Goal: Task Accomplishment & Management: Manage account settings

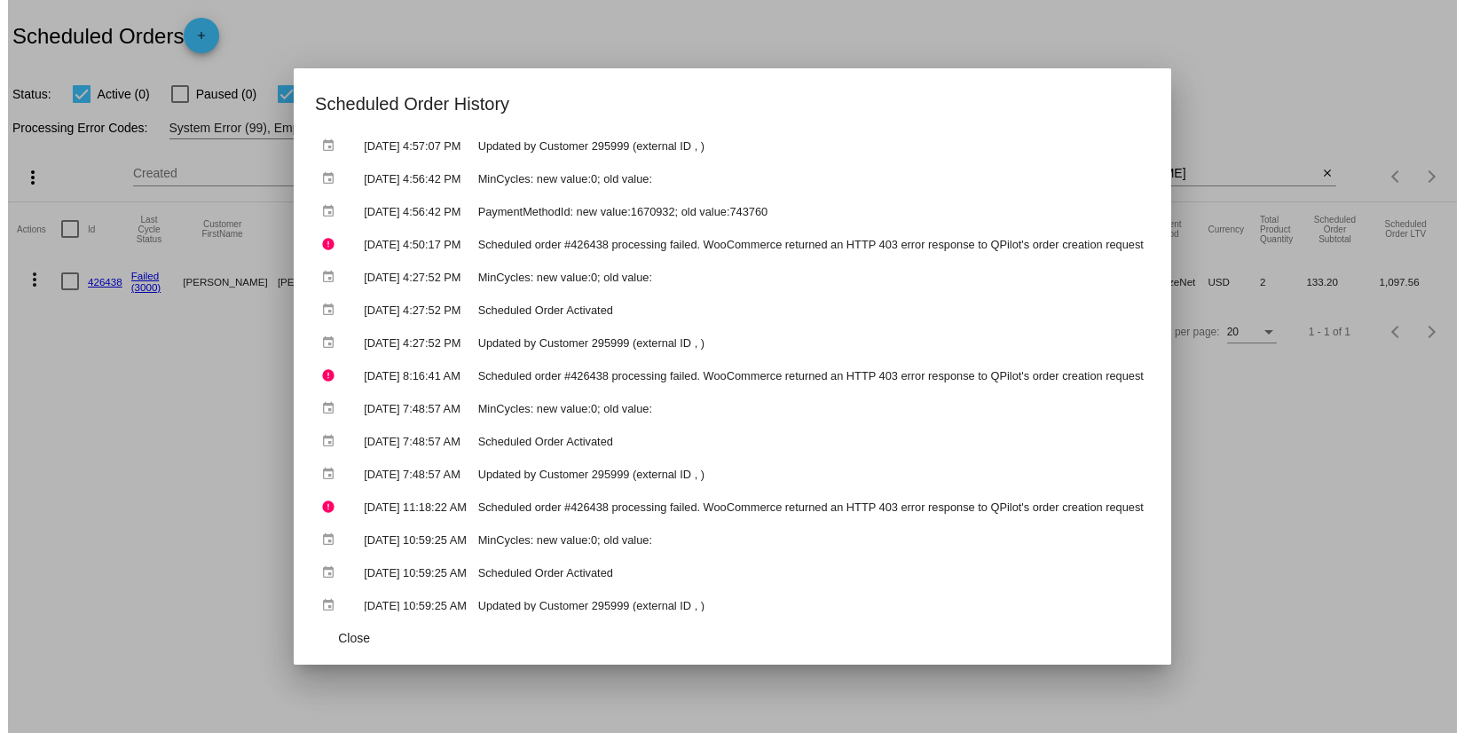
scroll to position [394, 0]
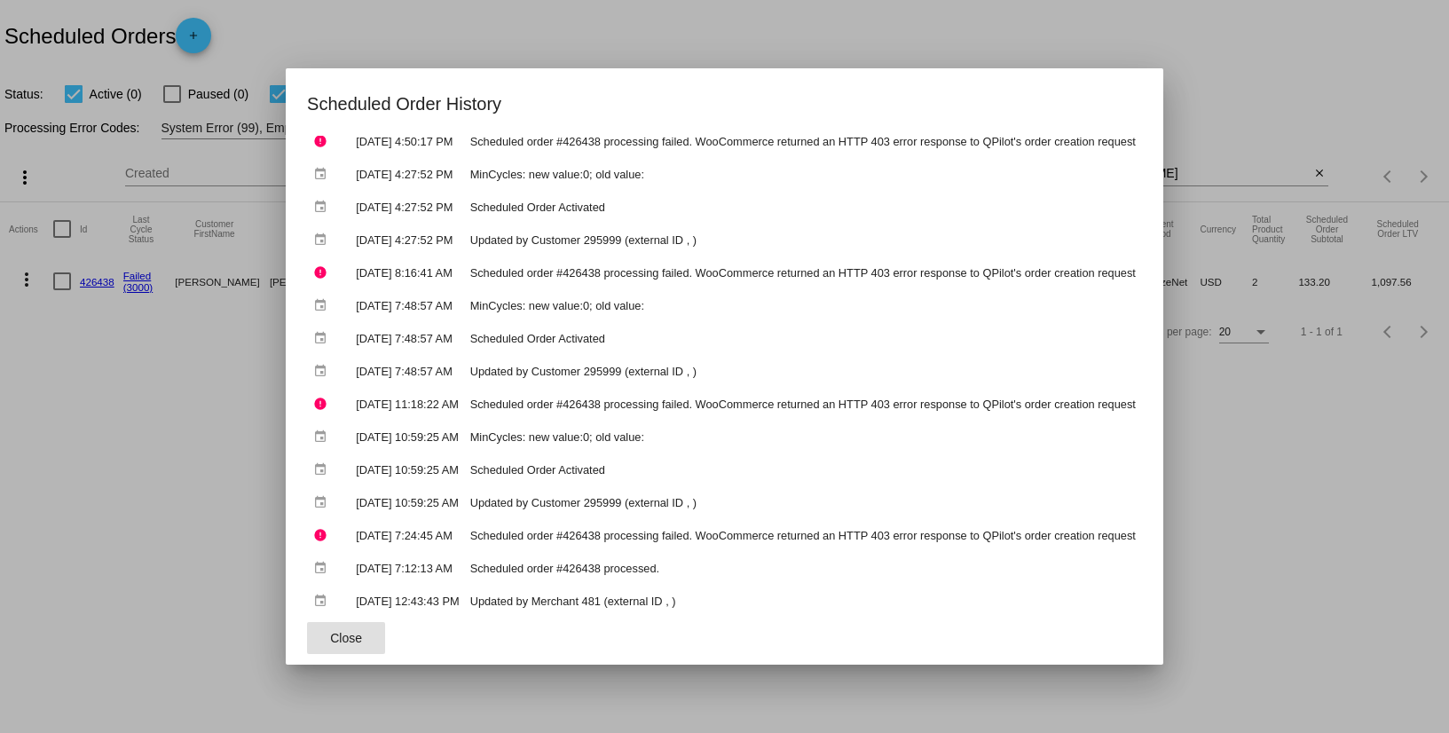
click at [330, 638] on span "Close" at bounding box center [346, 638] width 32 height 14
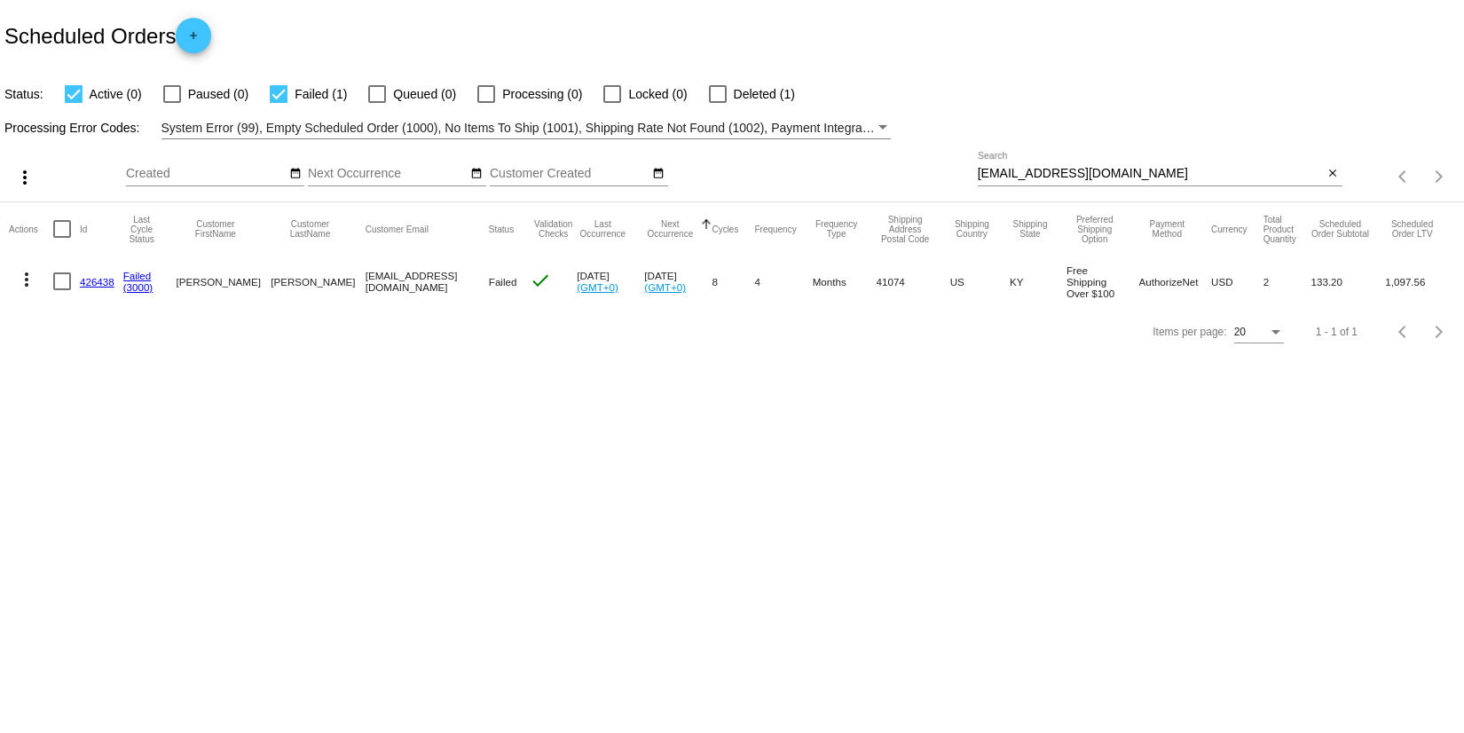
click at [28, 271] on mat-icon "more_vert" at bounding box center [26, 279] width 21 height 21
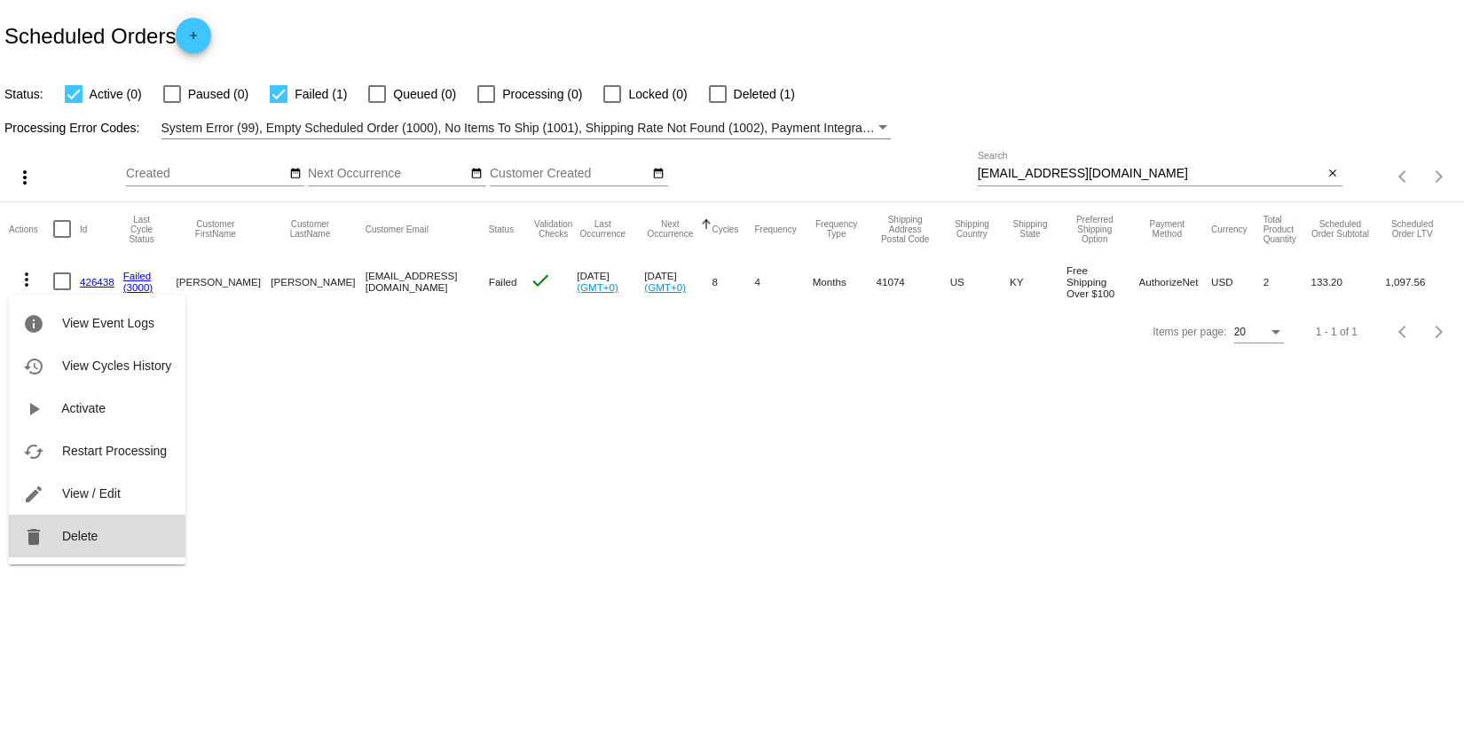
click at [89, 537] on span "Delete" at bounding box center [79, 536] width 35 height 14
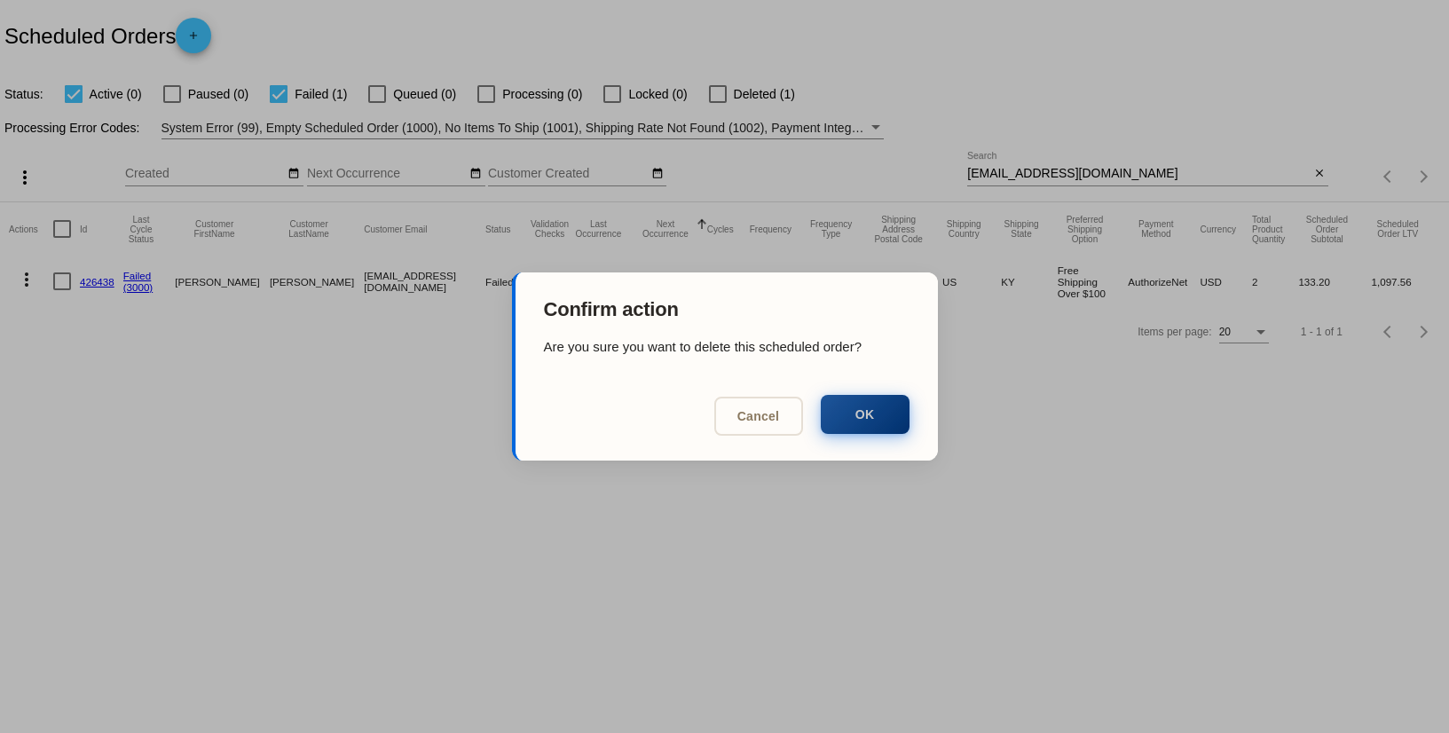
click at [868, 423] on button "OK" at bounding box center [865, 414] width 89 height 39
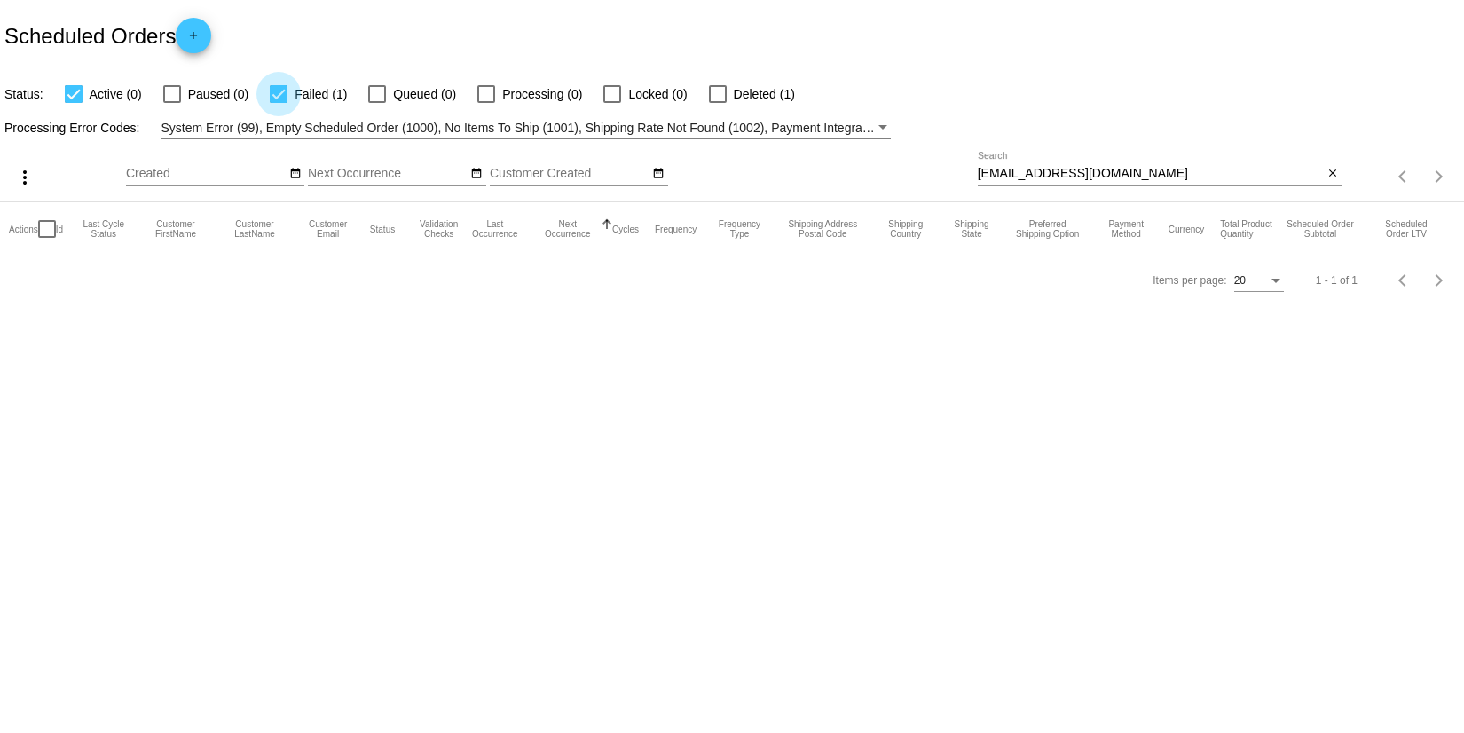
click at [281, 91] on div at bounding box center [279, 94] width 18 height 18
click at [279, 103] on input "Failed (1)" at bounding box center [278, 103] width 1 height 1
checkbox input "false"
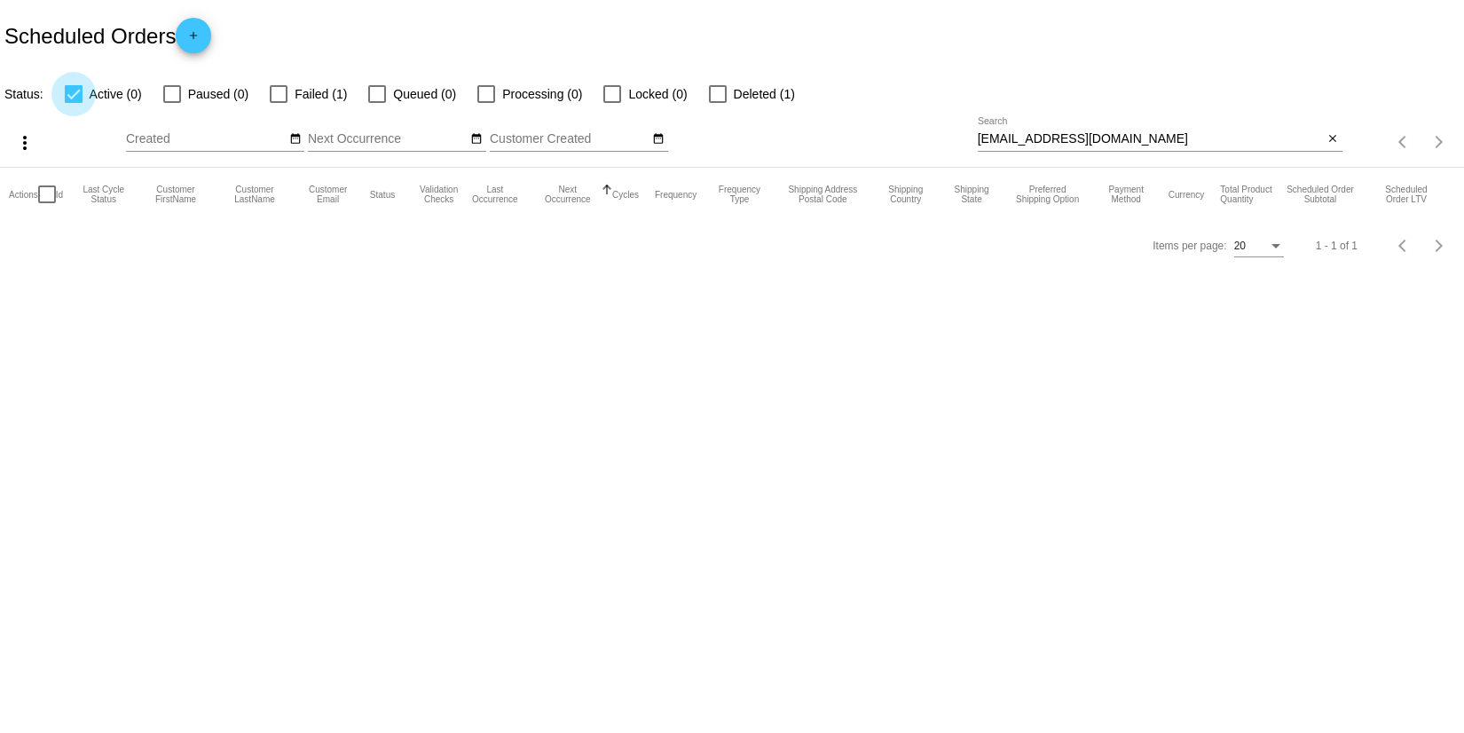
click at [72, 99] on app-dashboard-scheduled-orders "Scheduled Orders add Status: Active (0) Paused (0) Failed (1) Queued (0) Proces…" at bounding box center [732, 135] width 1464 height 271
drag, startPoint x: 1074, startPoint y: 142, endPoint x: 974, endPoint y: 146, distance: 100.4
click at [974, 146] on div "more_vert Oct Jan Feb Mar Apr 1" at bounding box center [732, 136] width 1464 height 63
click at [1332, 142] on mat-icon "close" at bounding box center [1333, 139] width 12 height 14
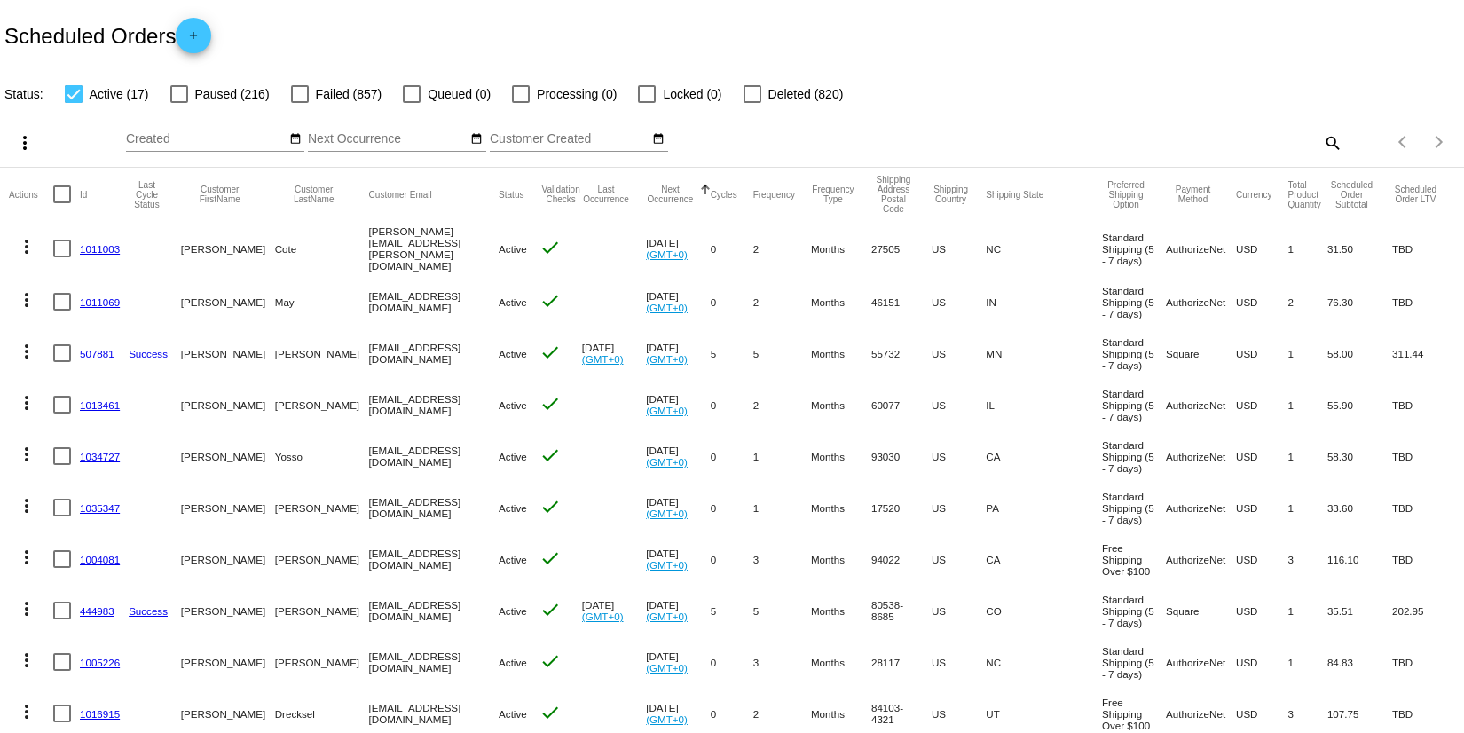
click at [1323, 138] on mat-icon "search" at bounding box center [1331, 143] width 21 height 28
click at [1003, 136] on input "Search" at bounding box center [1160, 139] width 365 height 14
paste input "[EMAIL_ADDRESS][DOMAIN_NAME]"
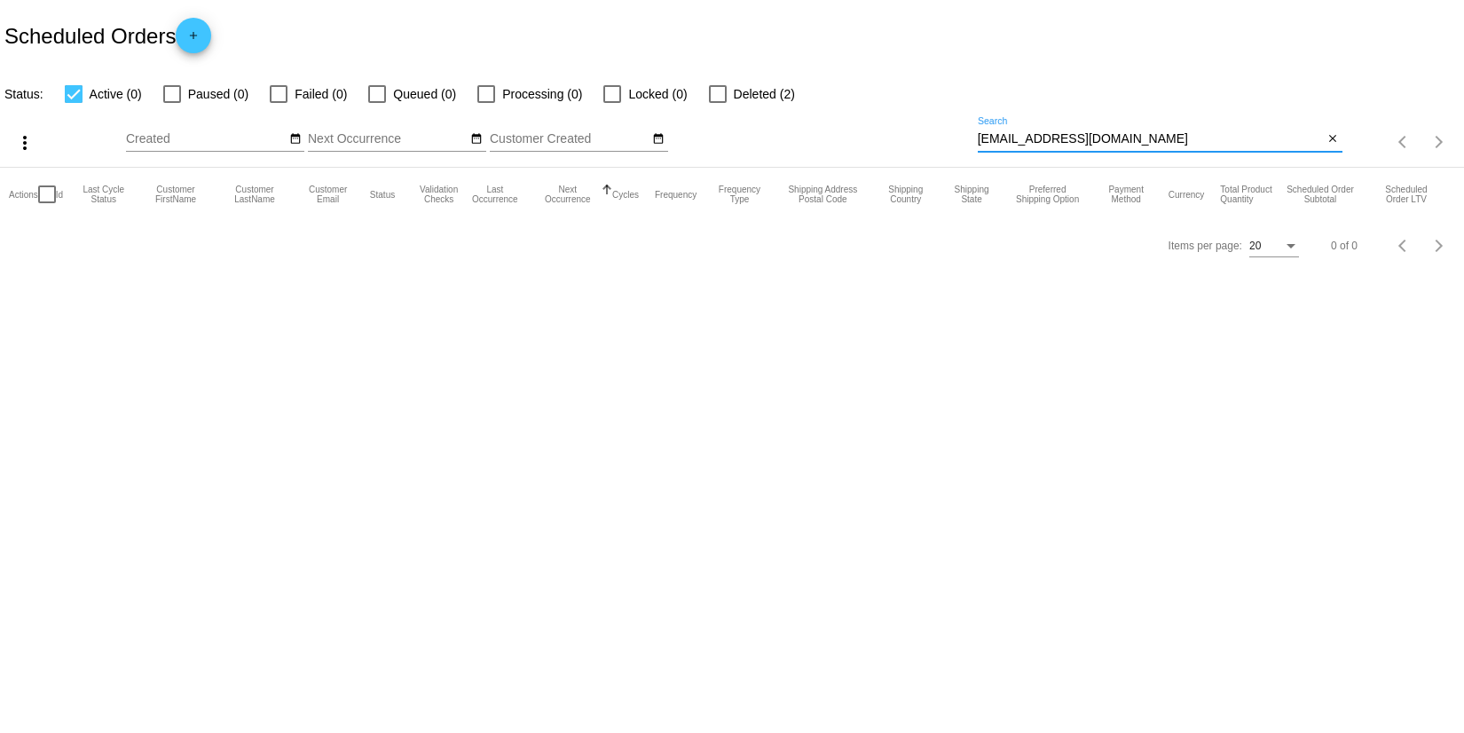
type input "[EMAIL_ADDRESS][DOMAIN_NAME]"
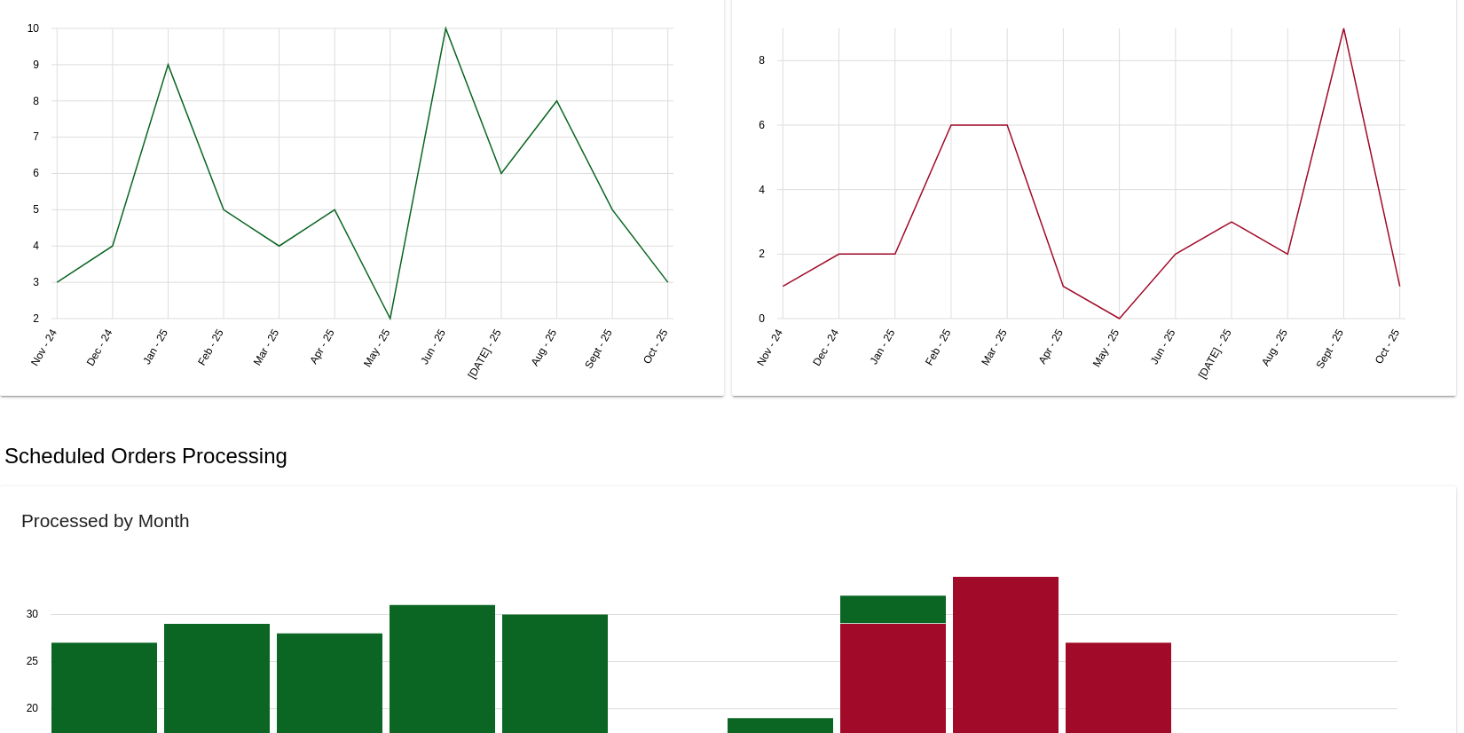
scroll to position [788, 0]
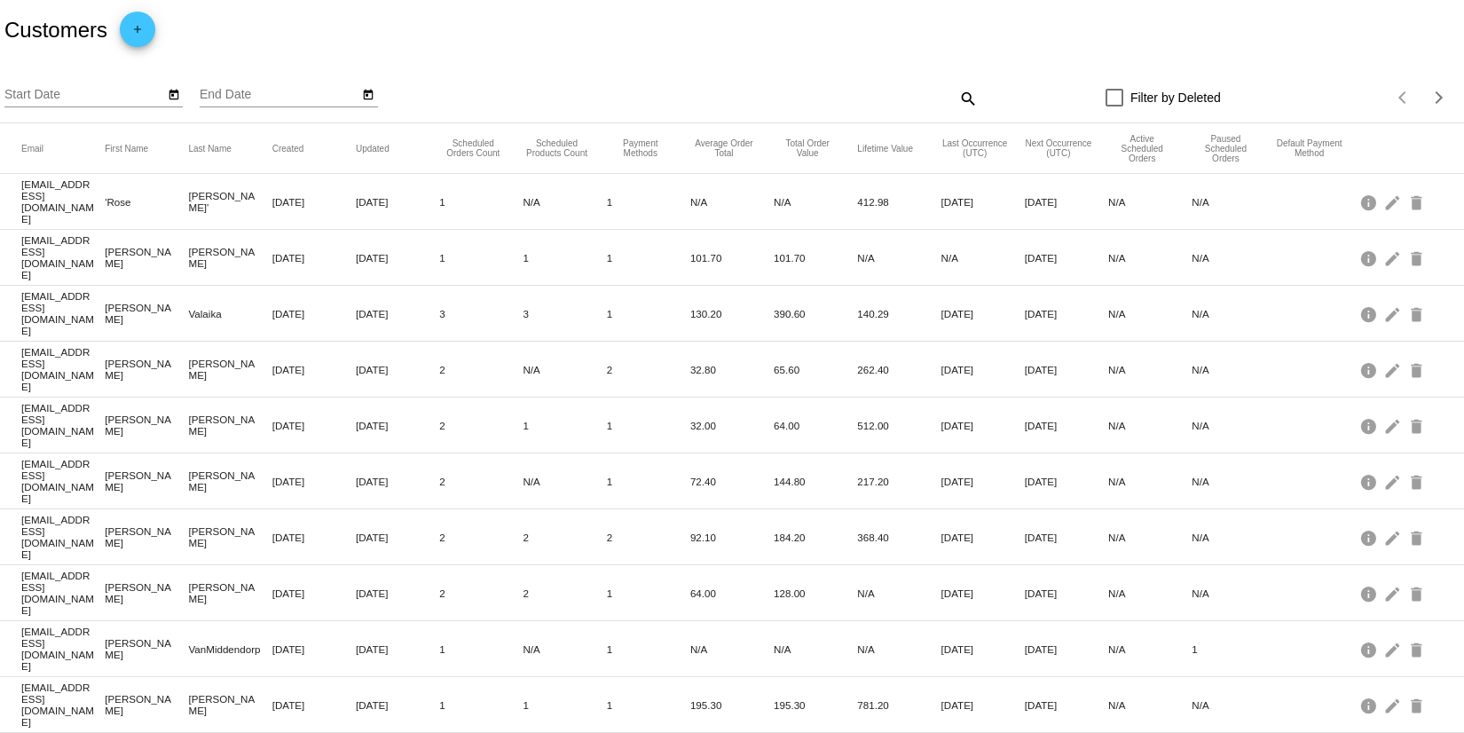
click at [957, 96] on mat-icon "search" at bounding box center [967, 98] width 21 height 28
click at [651, 95] on input "Search" at bounding box center [794, 95] width 365 height 14
paste input "[EMAIL_ADDRESS][DOMAIN_NAME]"
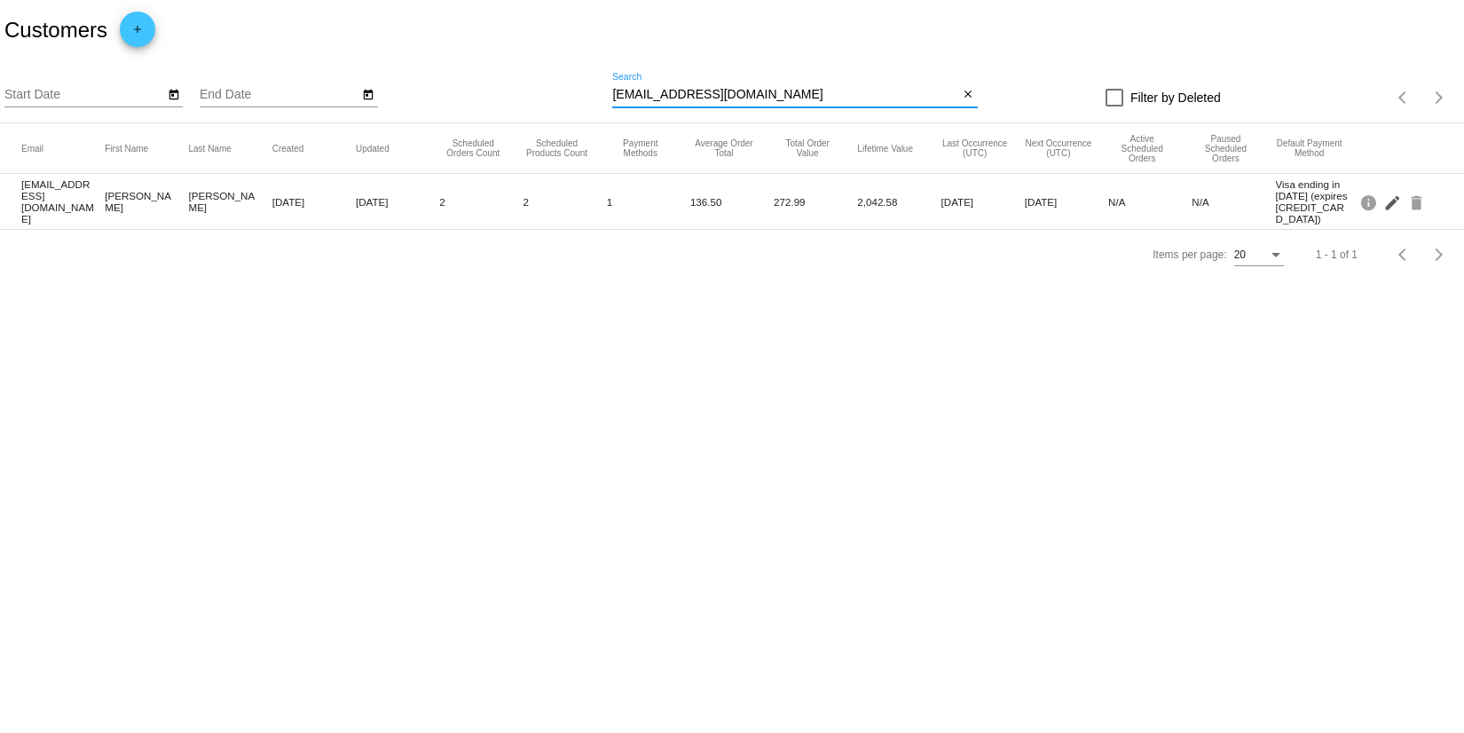
type input "[EMAIL_ADDRESS][DOMAIN_NAME]"
click at [1388, 206] on mat-icon "edit" at bounding box center [1394, 202] width 21 height 28
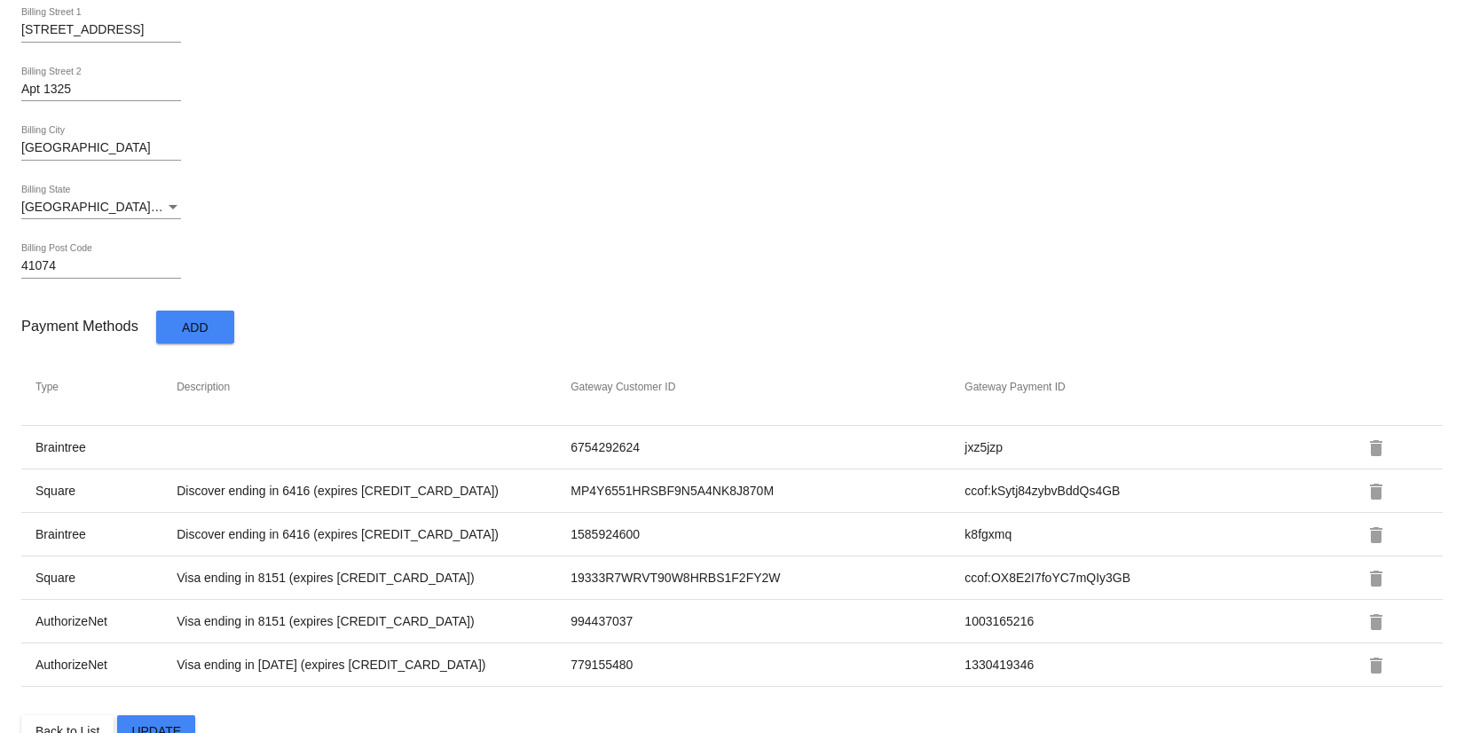
scroll to position [1070, 0]
